Goal: Task Accomplishment & Management: Manage account settings

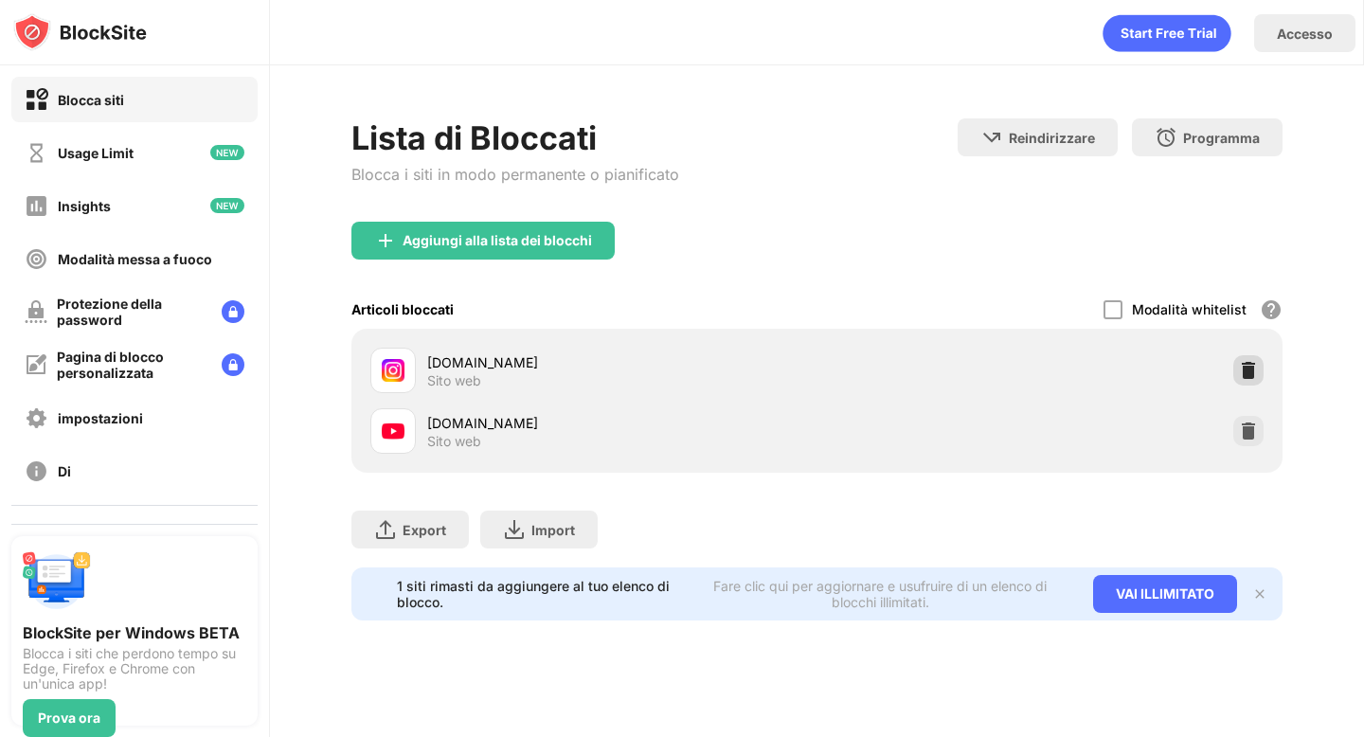
click at [1255, 366] on img at bounding box center [1248, 370] width 19 height 19
